Goal: Information Seeking & Learning: Understand process/instructions

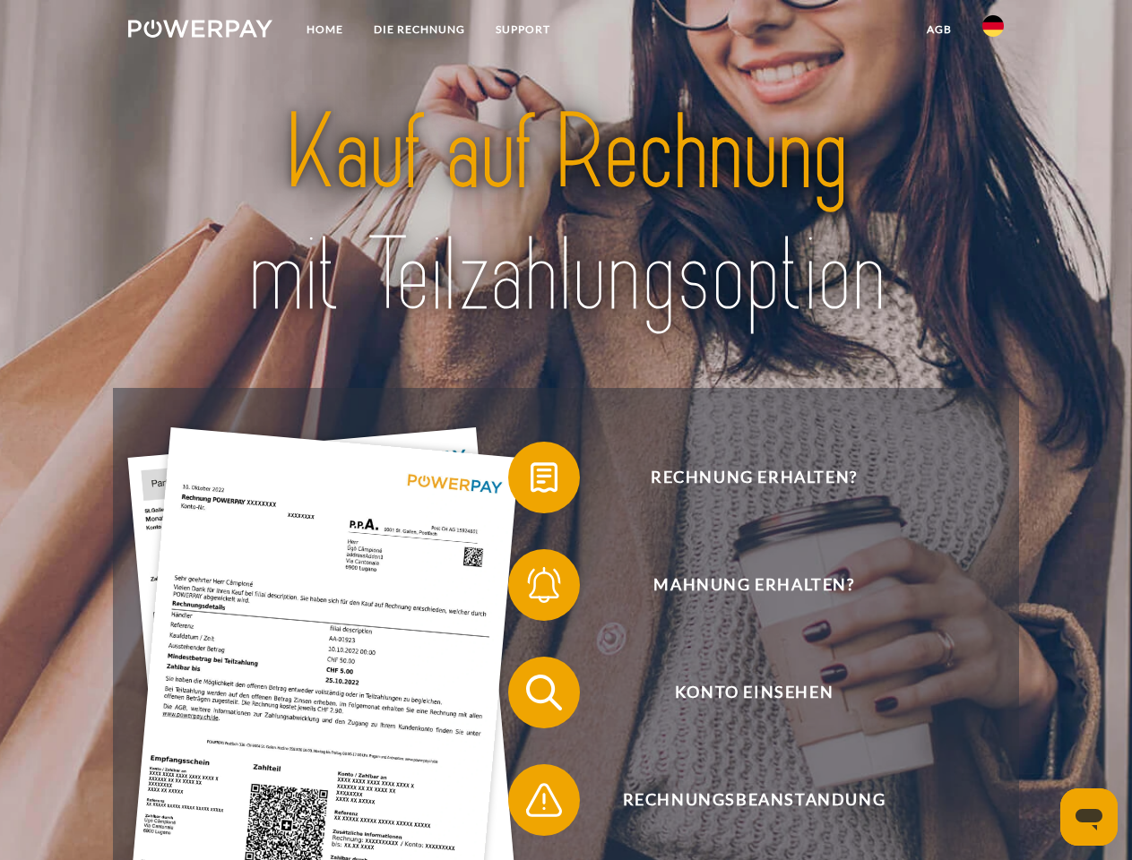
click at [200, 31] on img at bounding box center [200, 29] width 144 height 18
click at [993, 31] on img at bounding box center [993, 26] width 22 height 22
click at [938, 30] on link "agb" at bounding box center [939, 29] width 56 height 32
click at [530, 481] on span at bounding box center [517, 478] width 90 height 90
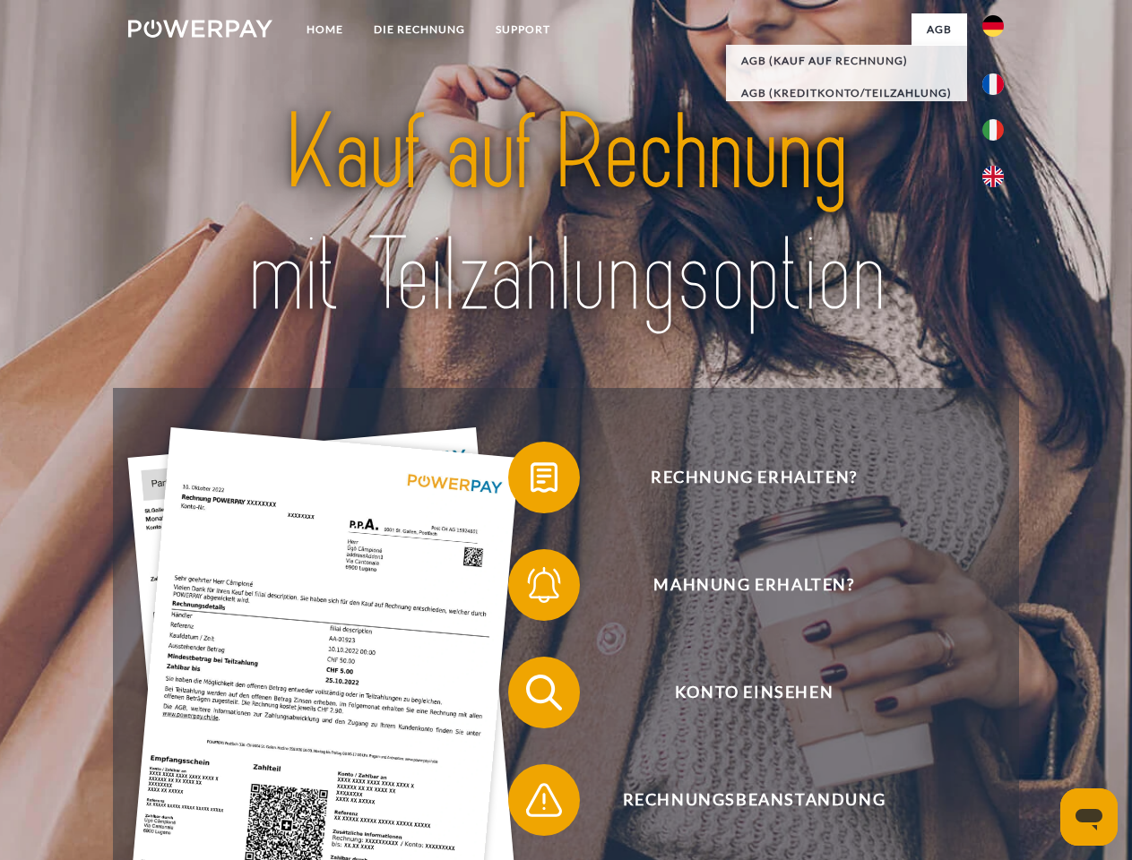
click at [530, 589] on span at bounding box center [517, 585] width 90 height 90
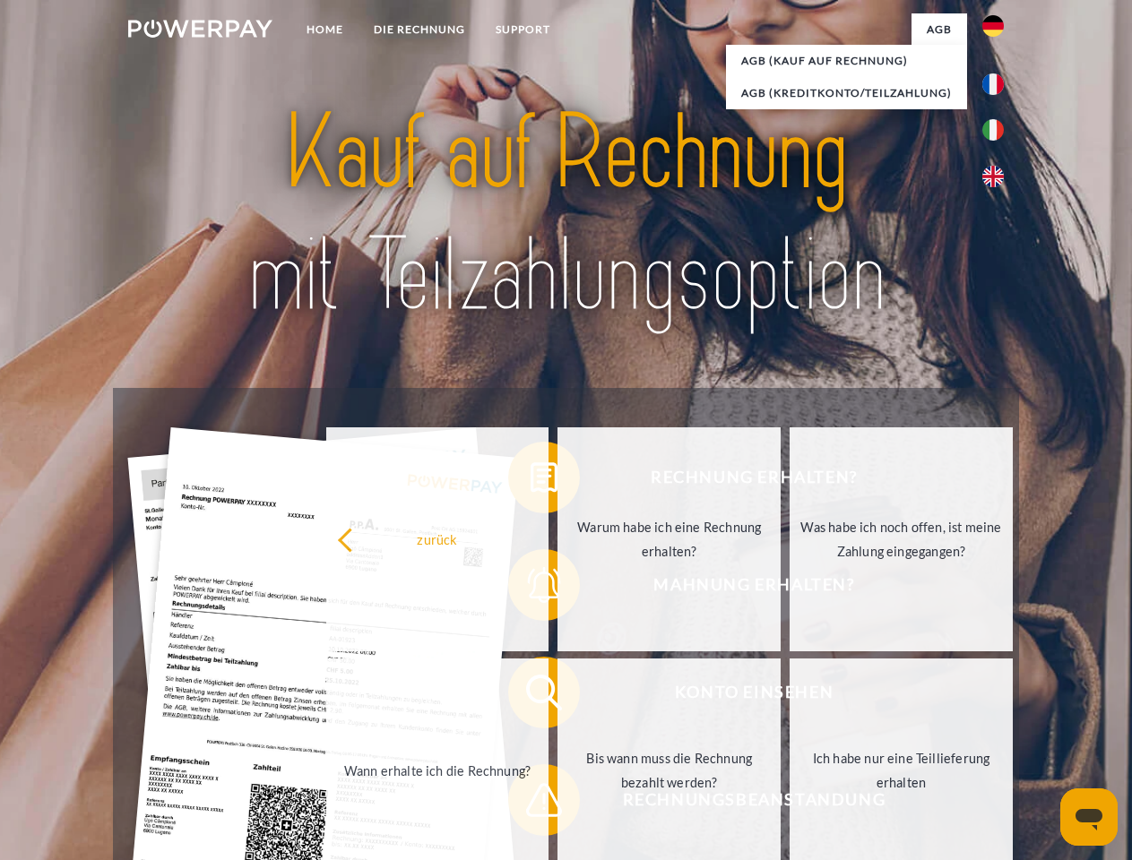
click at [557, 696] on link "Bis wann muss die Rechnung bezahlt werden?" at bounding box center [668, 771] width 223 height 224
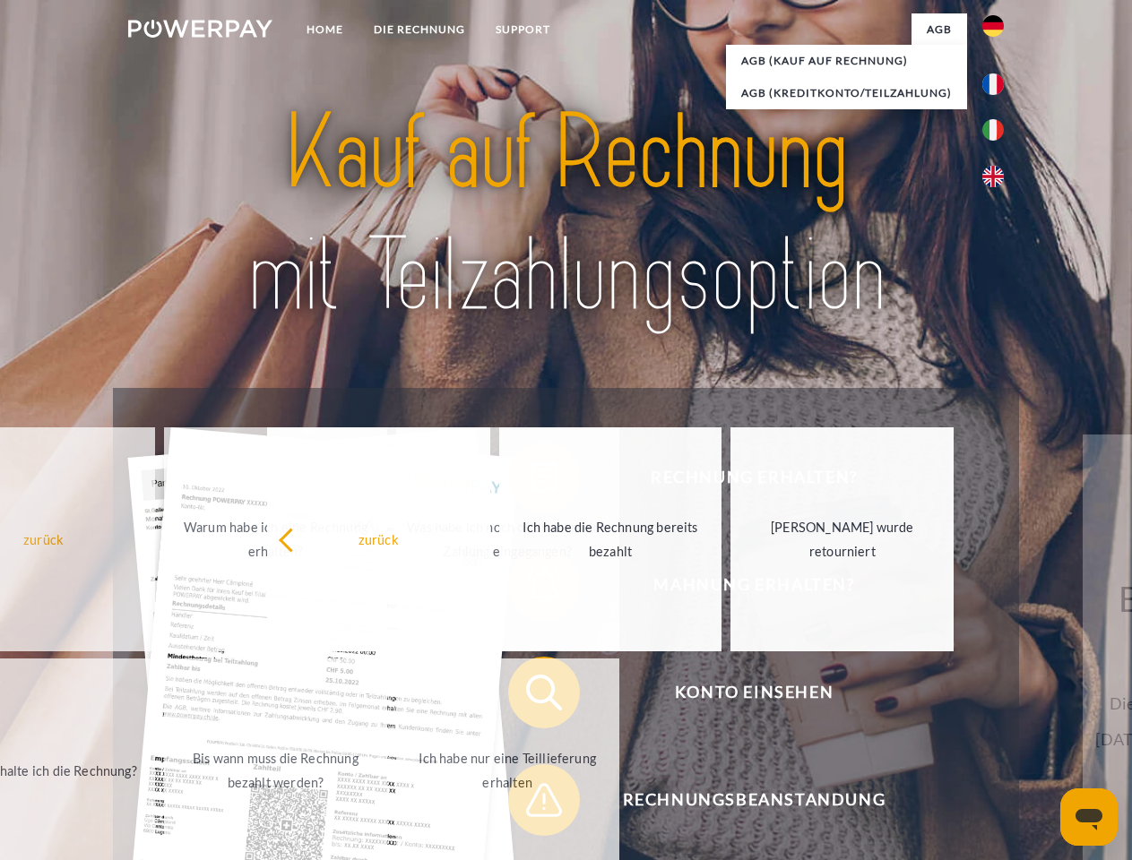
click at [530, 804] on span at bounding box center [517, 800] width 90 height 90
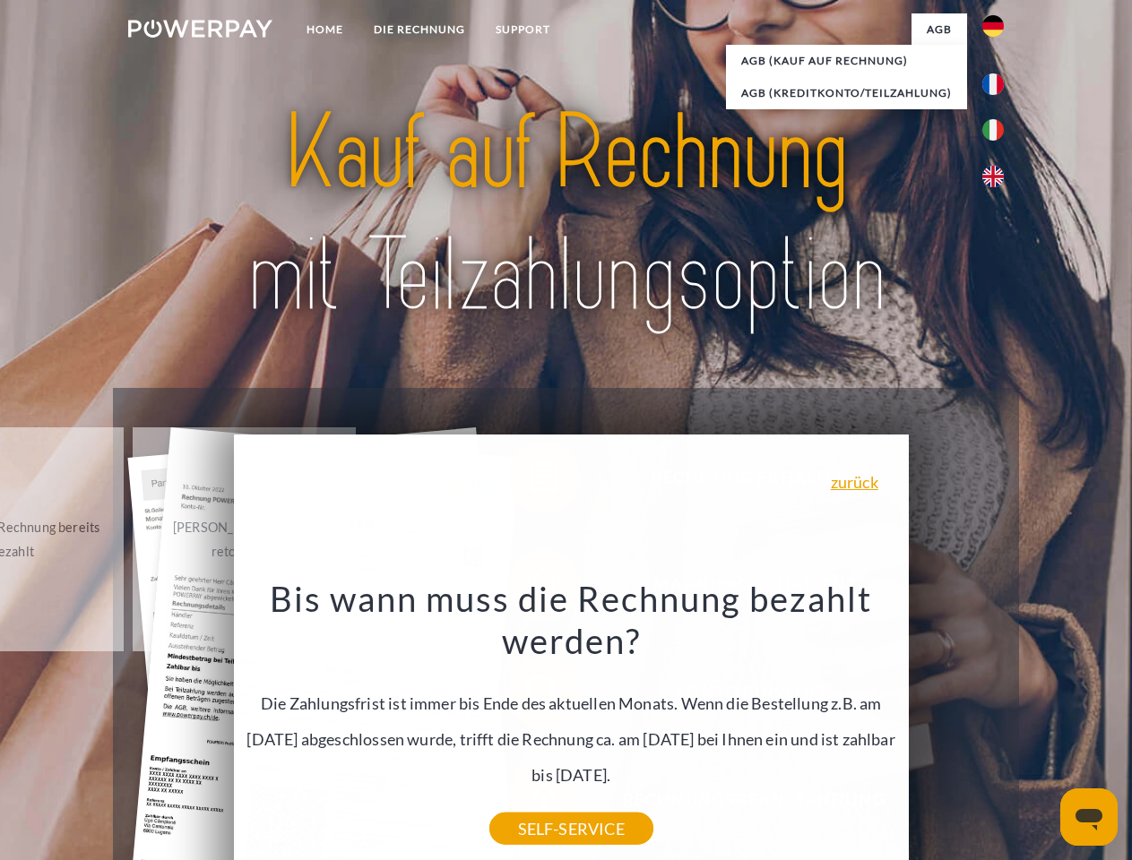
click at [1089, 817] on icon "Messaging-Fenster öffnen" at bounding box center [1088, 820] width 27 height 22
